Goal: Task Accomplishment & Management: Manage account settings

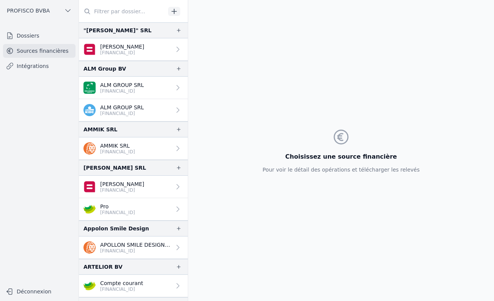
click at [127, 14] on input "text" at bounding box center [122, 12] width 87 height 14
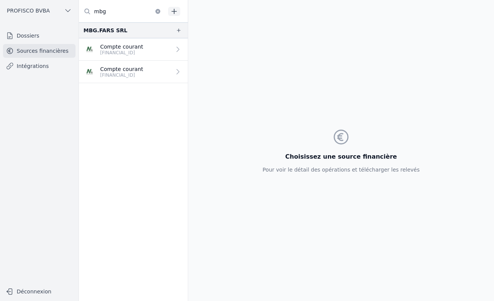
type input "mbg"
click at [131, 72] on p "[FINANCIAL_ID]" at bounding box center [121, 75] width 43 height 6
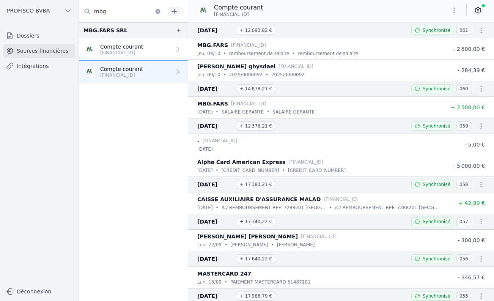
click at [476, 11] on icon at bounding box center [479, 10] width 8 height 8
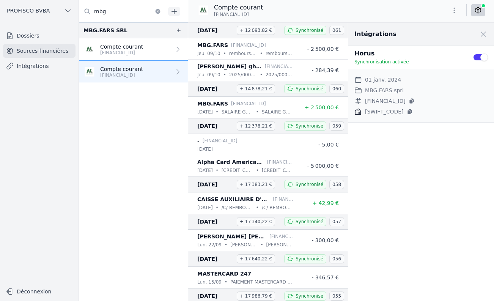
click at [481, 59] on button "Use setting" at bounding box center [480, 58] width 15 height 8
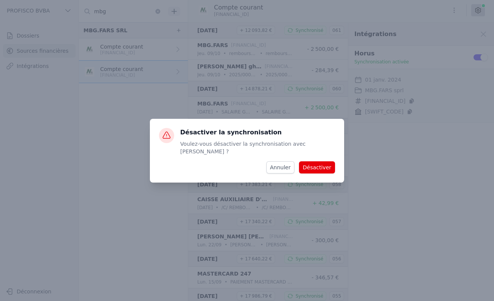
click at [315, 163] on button "Désactiver" at bounding box center [317, 167] width 36 height 12
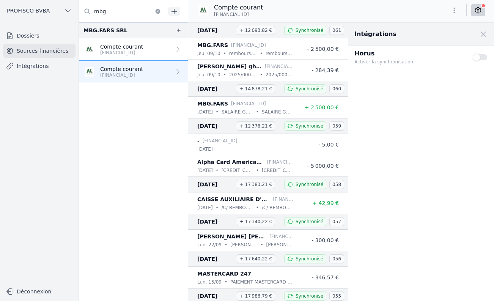
click at [480, 56] on button "Use setting" at bounding box center [480, 58] width 15 height 8
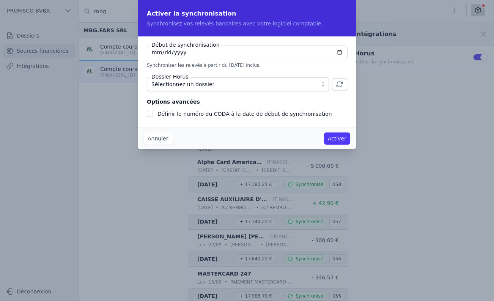
checkbox input "false"
type input "[DATE]"
click at [333, 137] on button "Activer" at bounding box center [337, 138] width 26 height 12
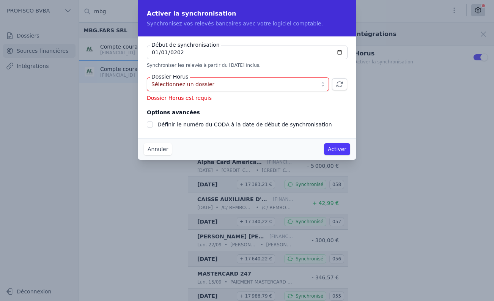
click at [223, 85] on span "Sélectionnez un dossier" at bounding box center [232, 84] width 162 height 9
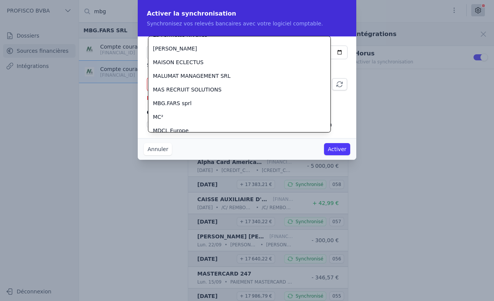
scroll to position [1499, 0]
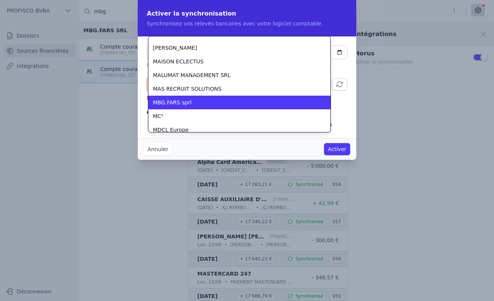
click at [192, 104] on div "MBG.FARS sprl" at bounding box center [235, 103] width 164 height 8
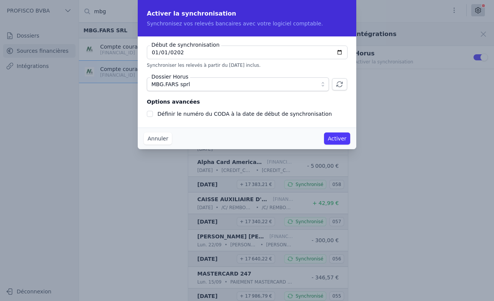
click at [337, 140] on button "Activer" at bounding box center [337, 138] width 26 height 12
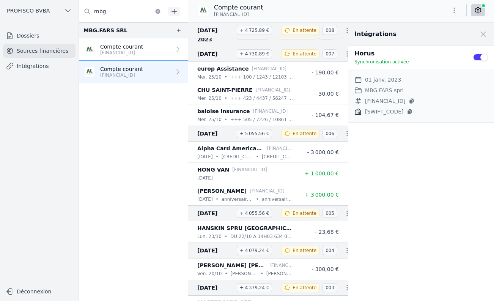
scroll to position [10835, 0]
